Goal: Information Seeking & Learning: Learn about a topic

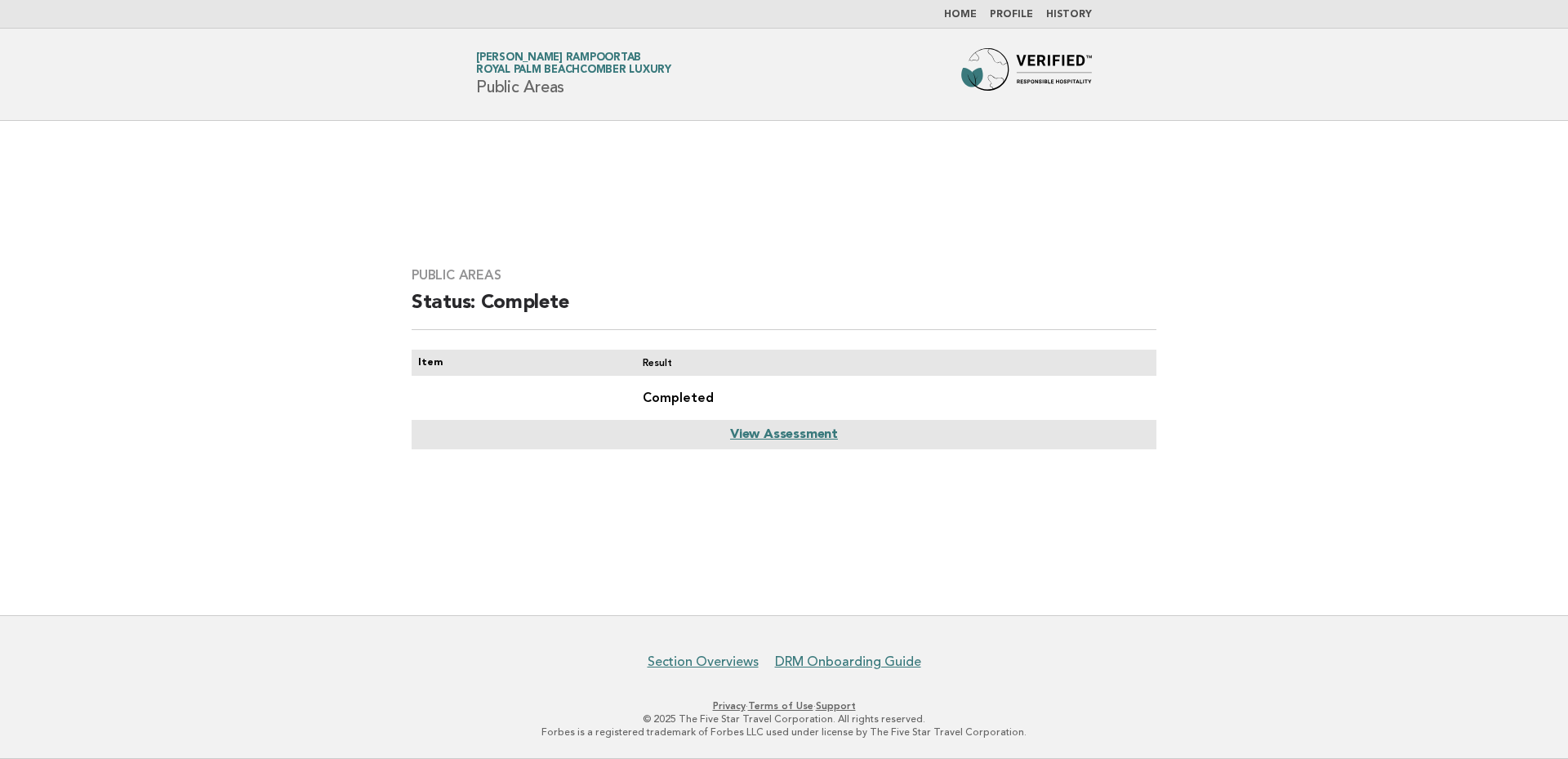
click at [961, 17] on link "Home" at bounding box center [960, 14] width 32 height 10
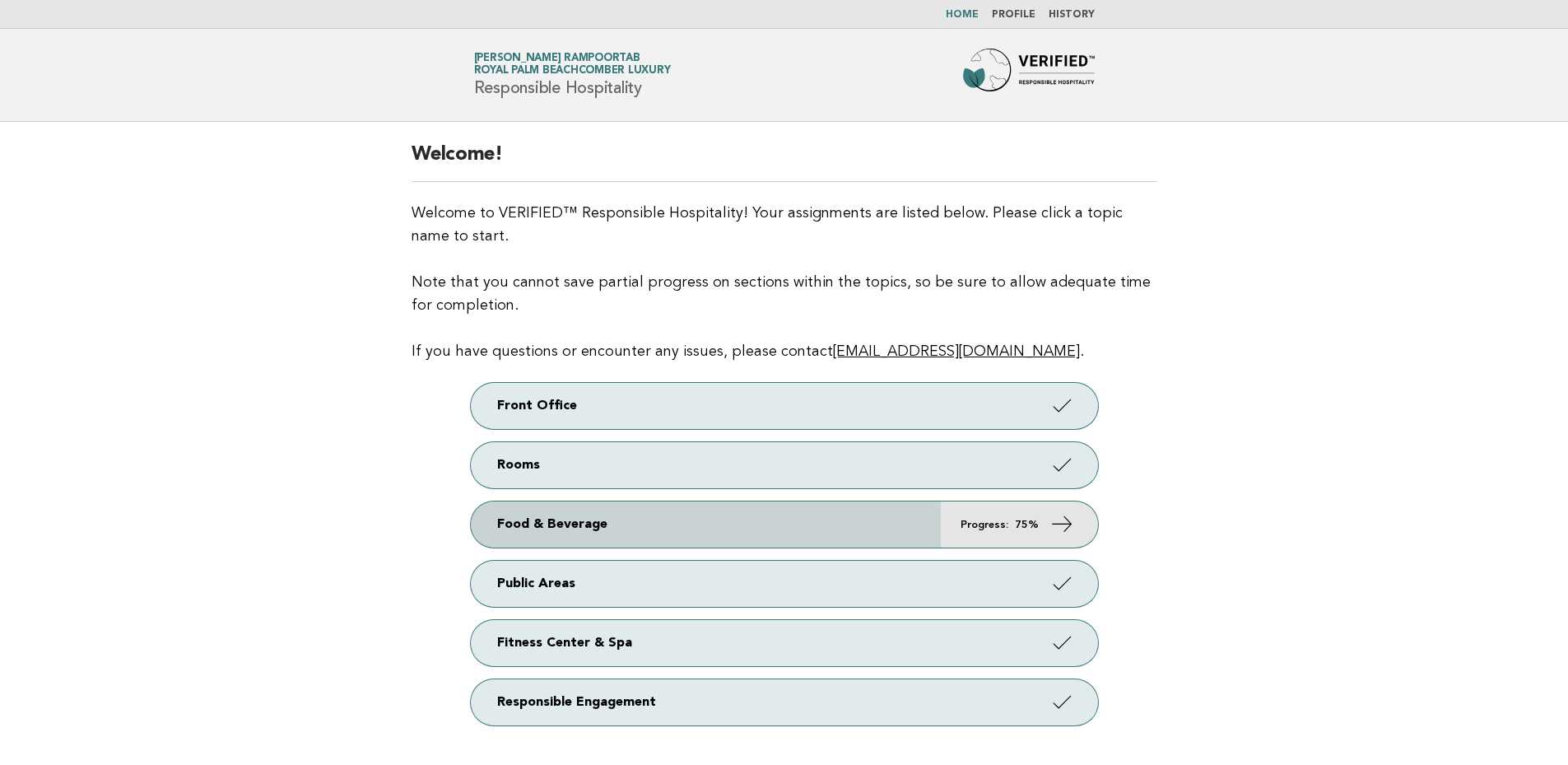
click at [1077, 515] on link "Food & Beverage Progress: 75%" at bounding box center [784, 525] width 627 height 46
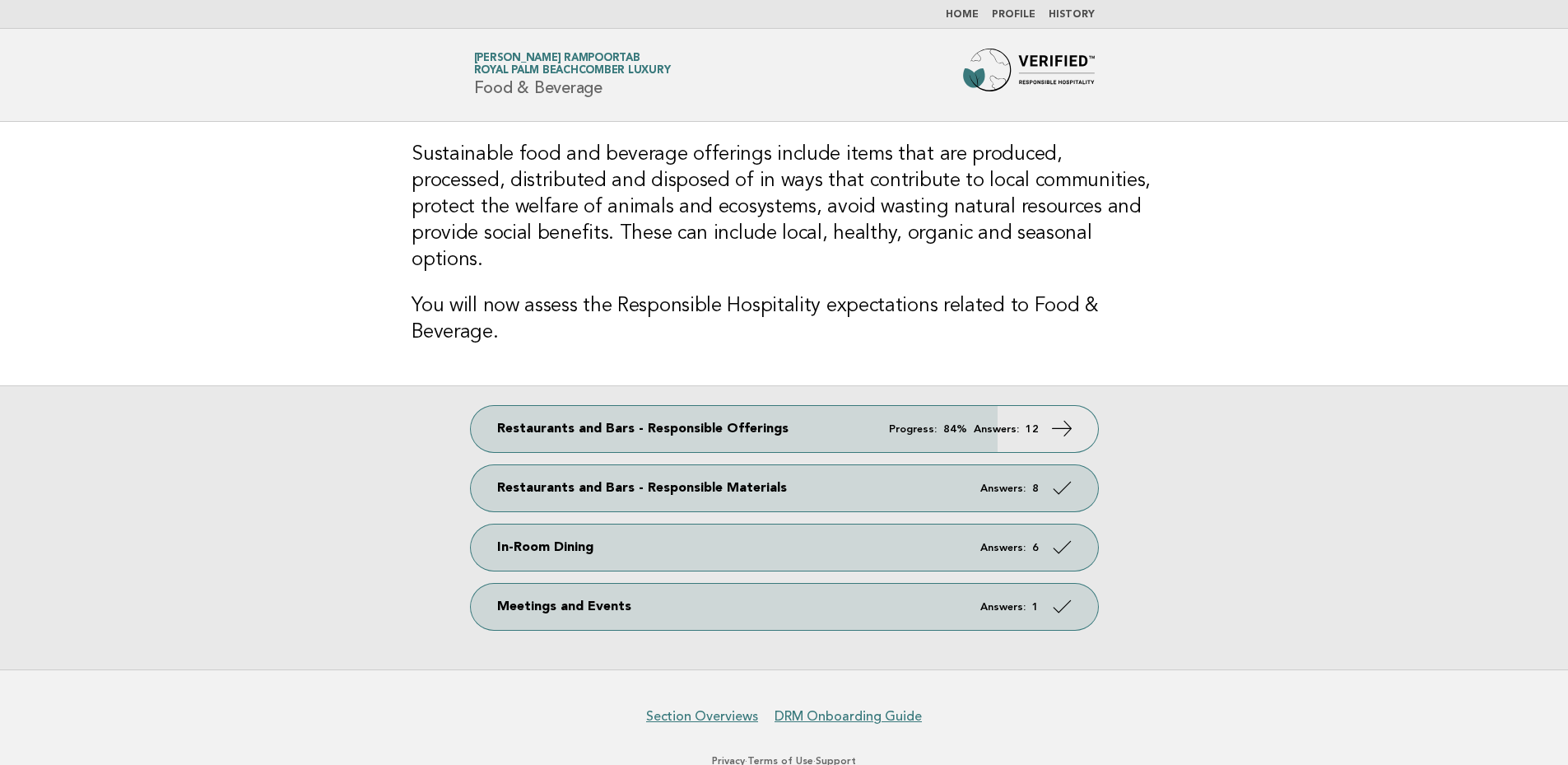
click at [1342, 298] on main "Sustainable food and beverage offerings include items that are produced, proces…" at bounding box center [784, 396] width 1568 height 548
